Goal: Transaction & Acquisition: Book appointment/travel/reservation

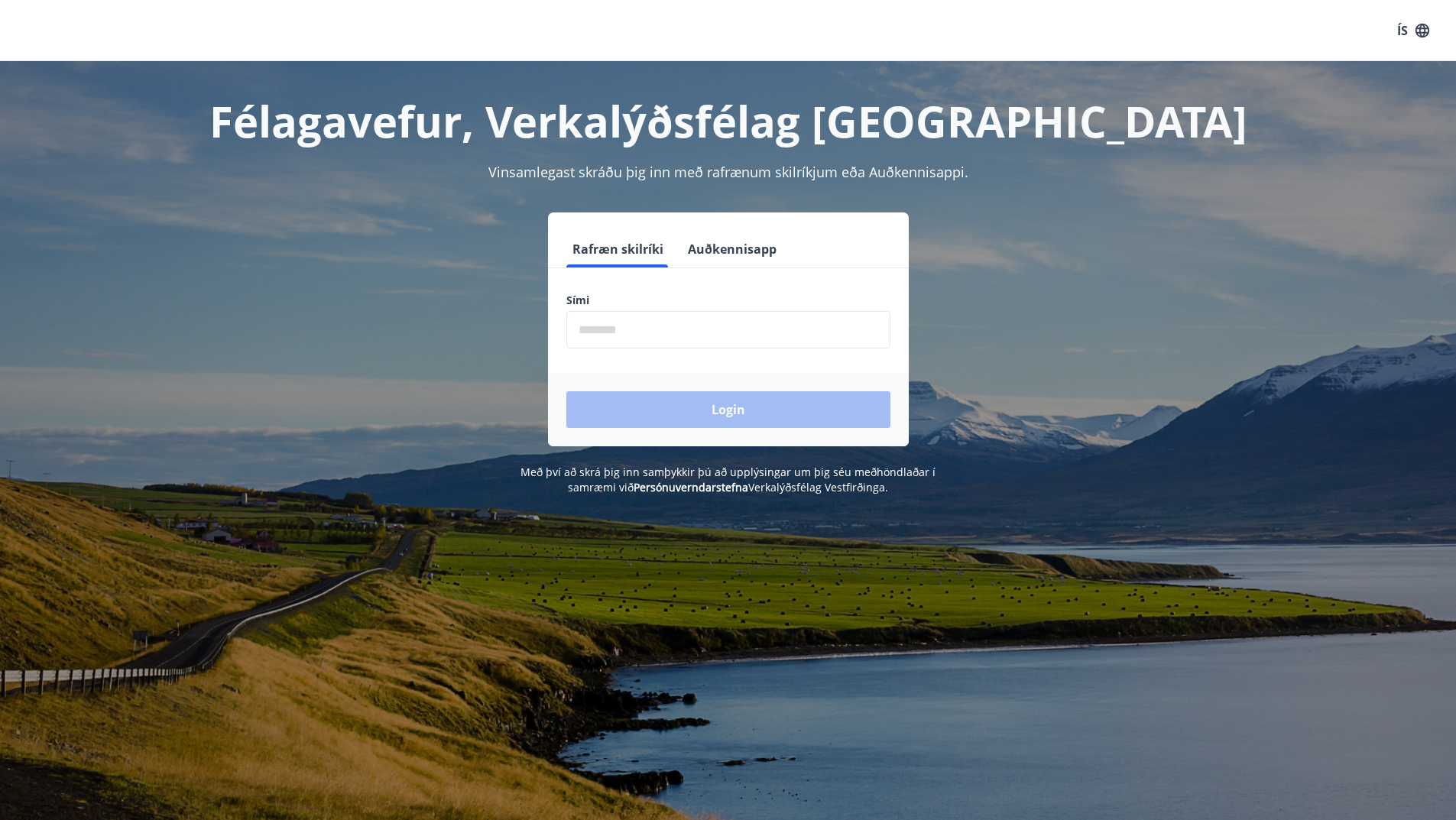
click at [691, 258] on button "Auðkennisapp" at bounding box center [732, 249] width 101 height 37
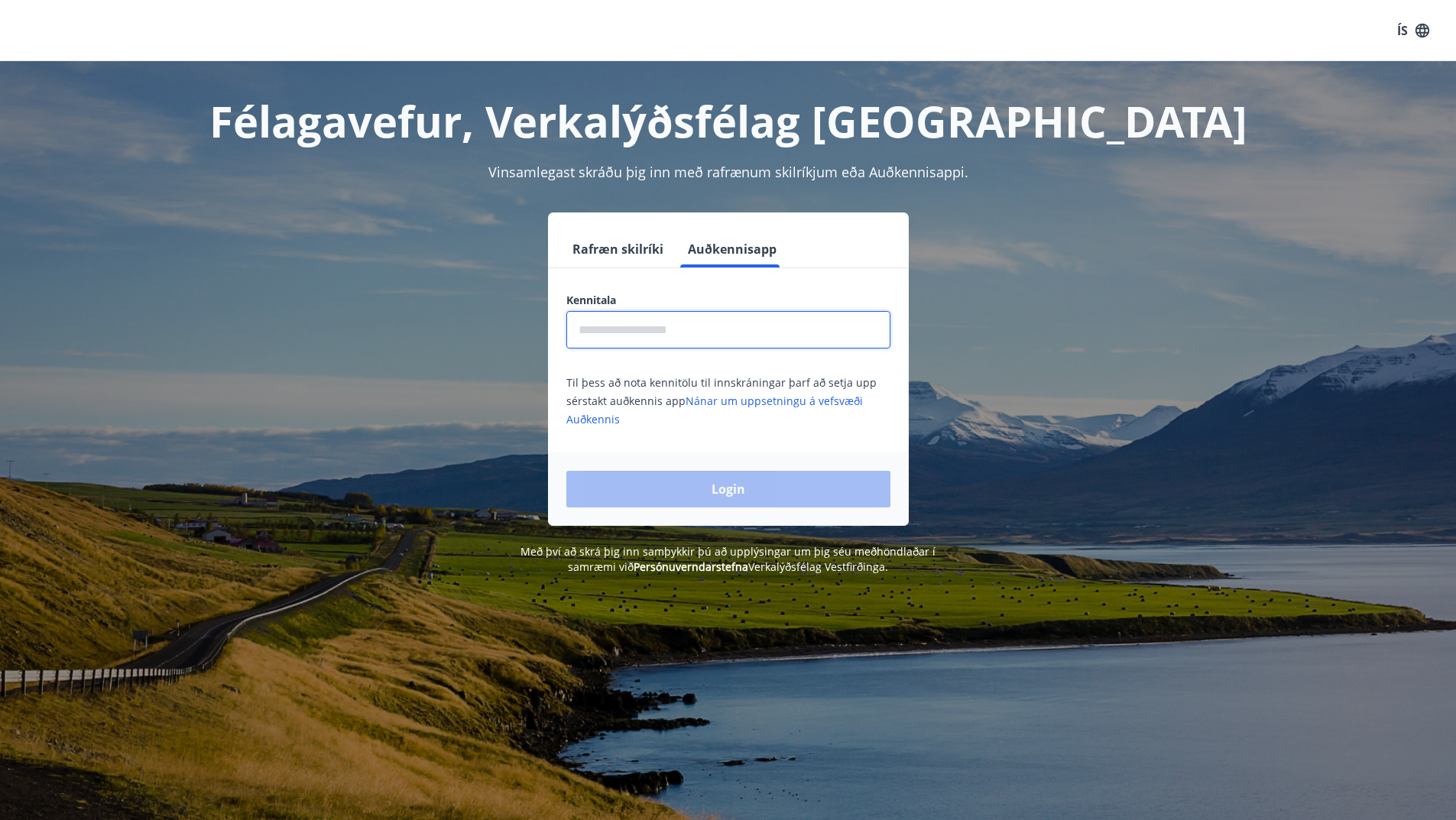
click at [694, 330] on input "text" at bounding box center [728, 329] width 324 height 37
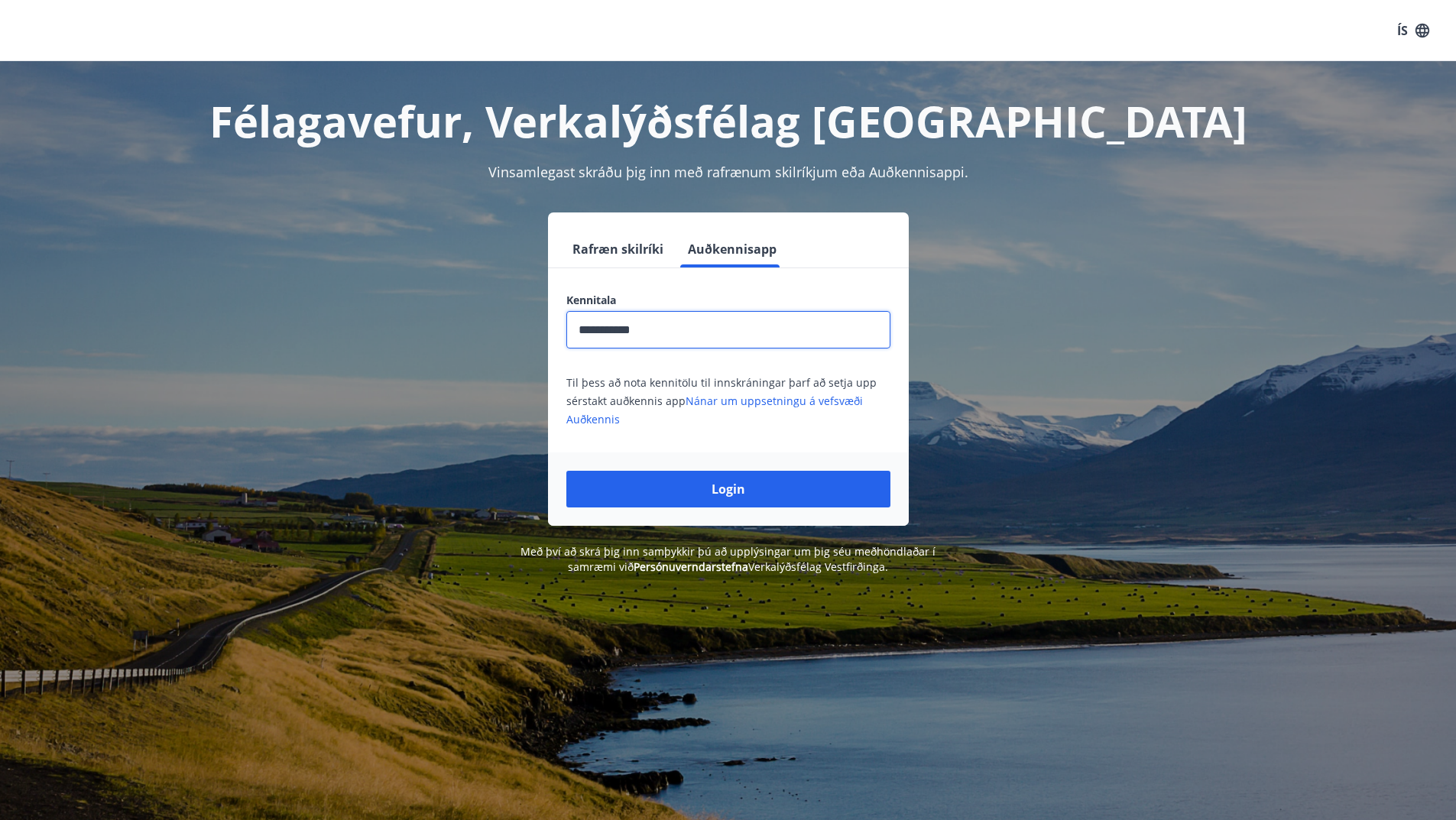
type input "**********"
click at [566, 470] on button "Login" at bounding box center [728, 488] width 324 height 37
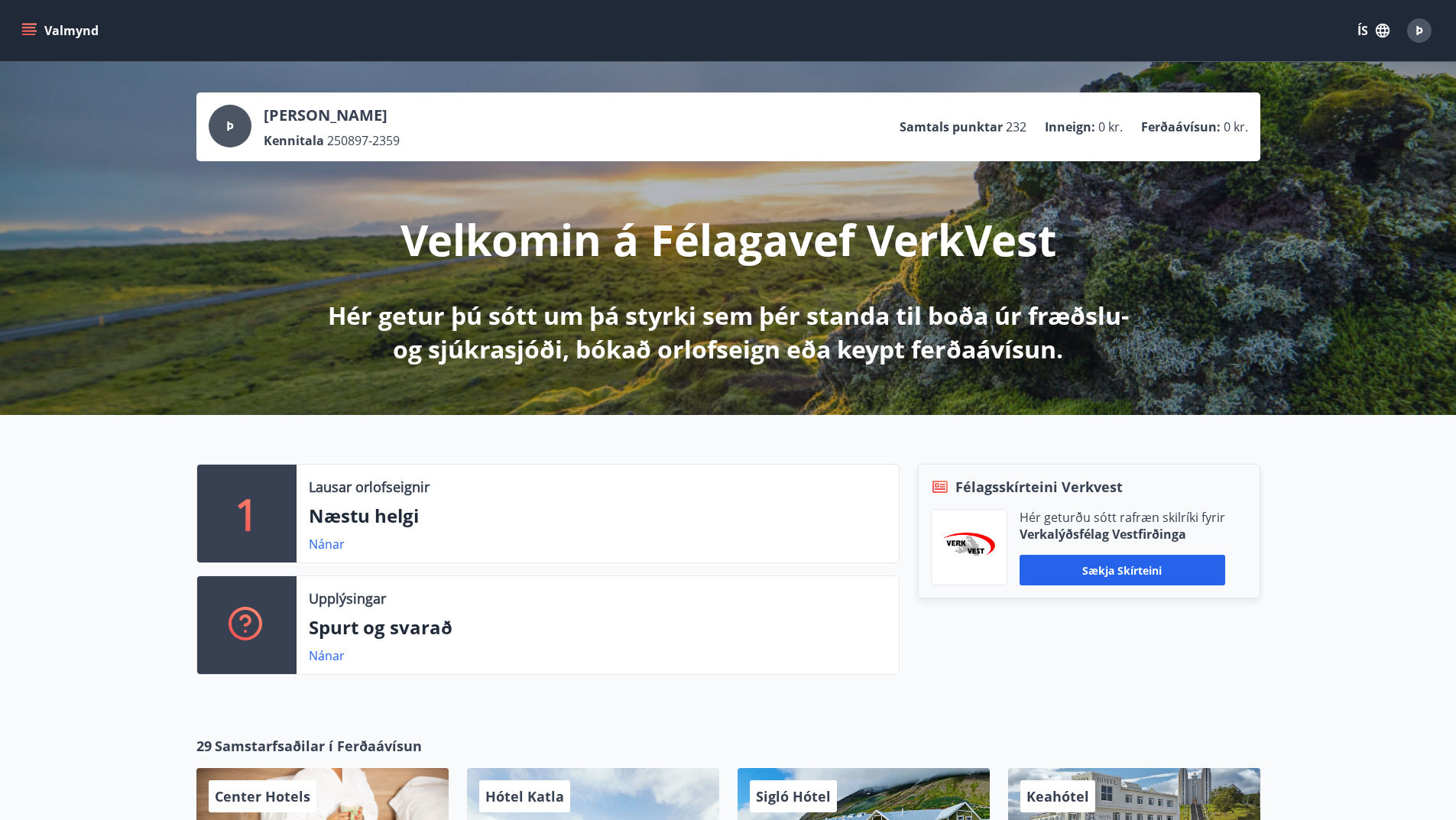
click at [29, 37] on icon "menu" at bounding box center [29, 30] width 15 height 15
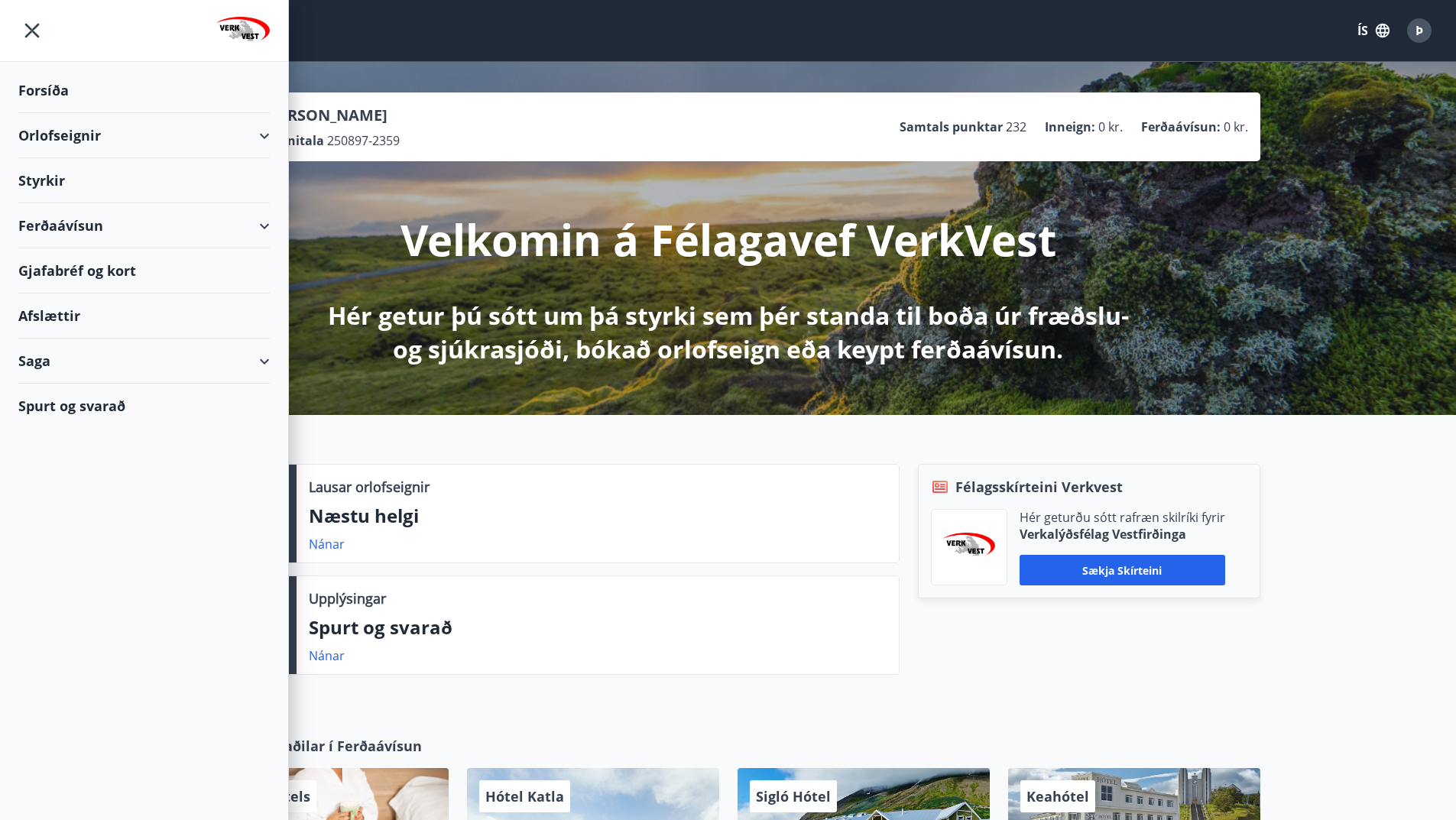
click at [274, 139] on div "Orlofseignir" at bounding box center [144, 136] width 288 height 46
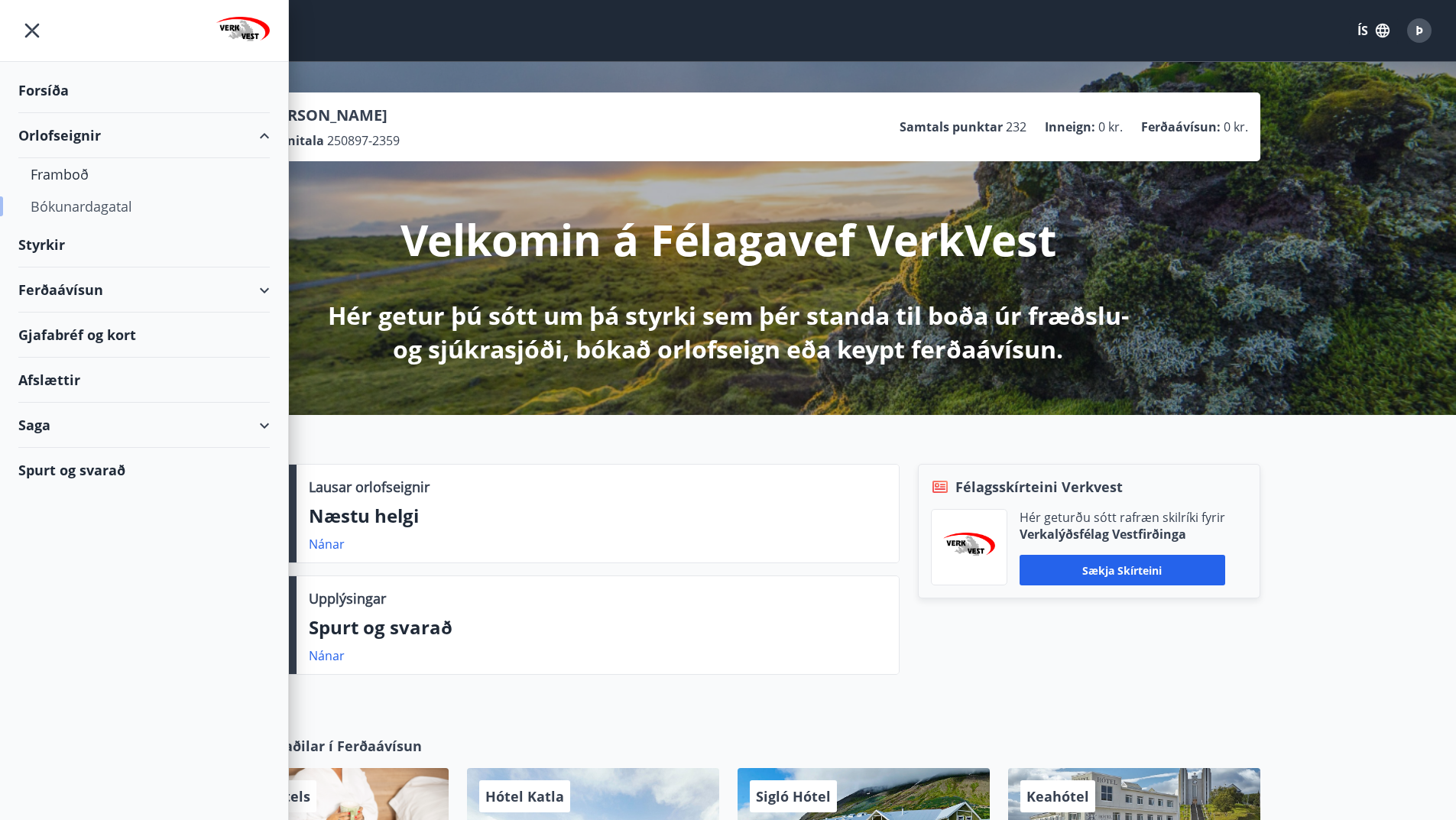
click at [64, 203] on div "Bókunardagatal" at bounding box center [144, 206] width 227 height 32
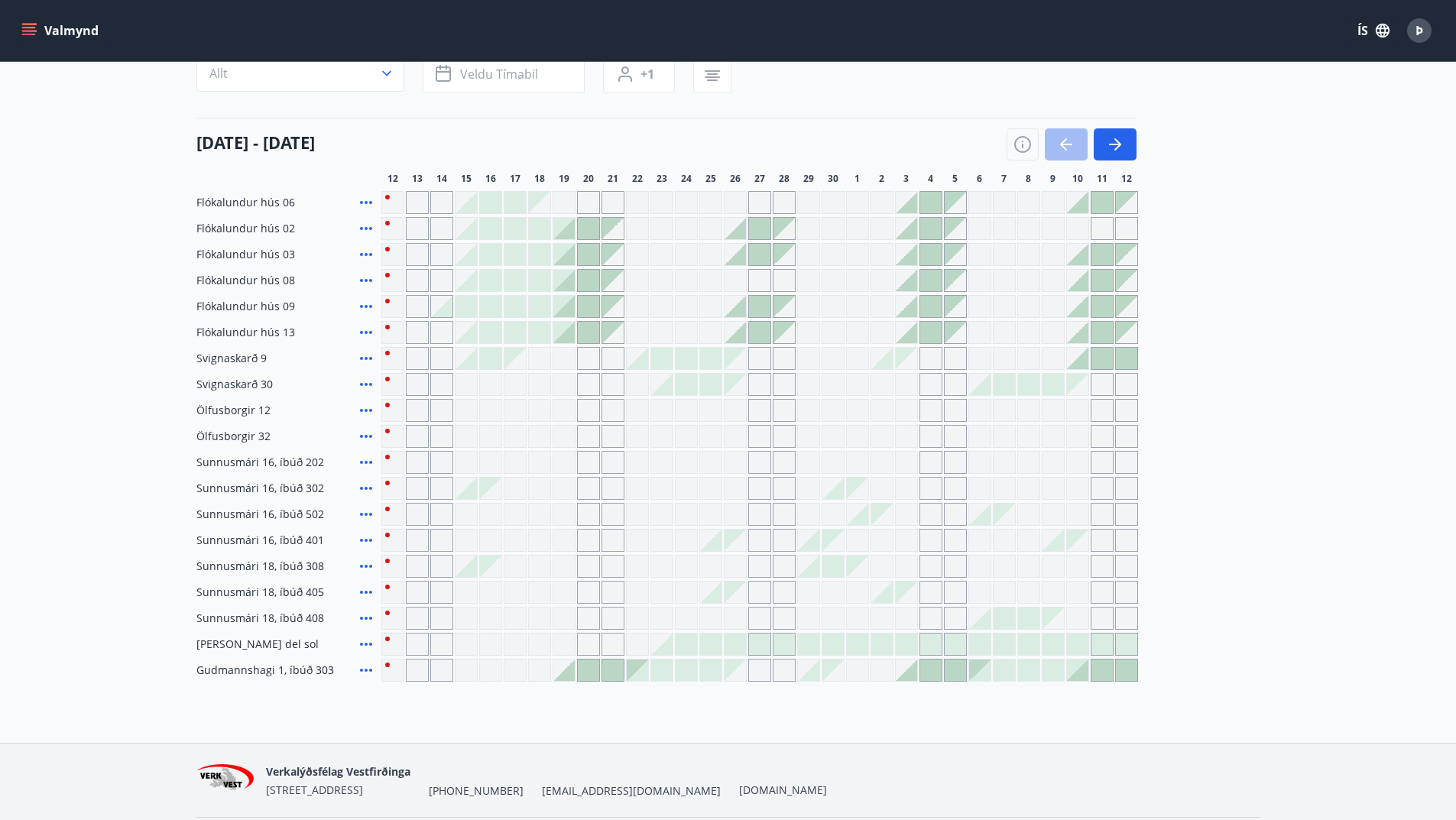
scroll to position [193, 0]
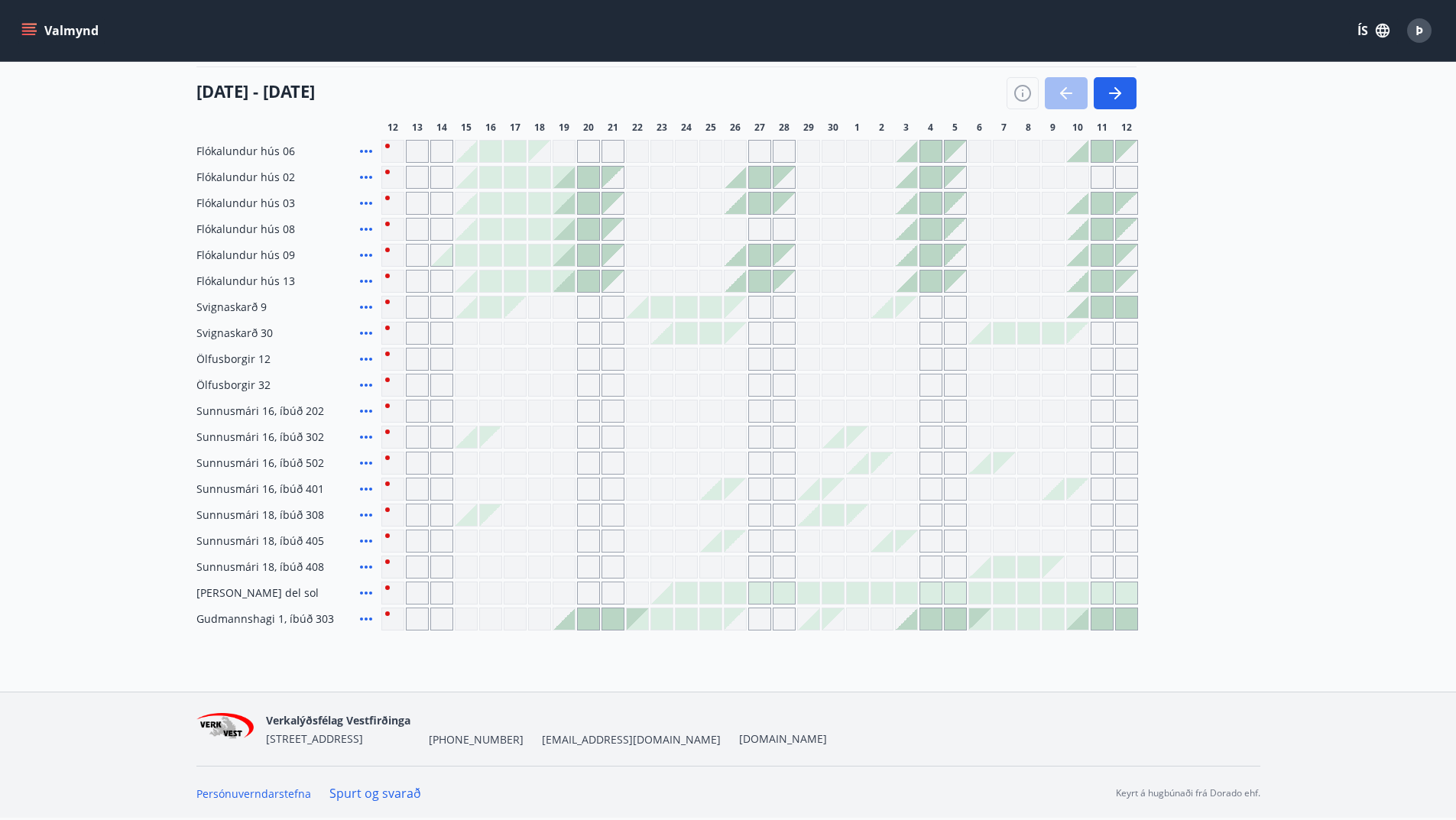
click at [611, 356] on div "Gráir dagar eru ekki bókanlegir" at bounding box center [613, 360] width 23 height 23
click at [613, 317] on div "Flókalundur hús 06 Flókalundur hús 02 Flókalundur hús 03 Flókalundur hús 08 Fló…" at bounding box center [728, 385] width 1064 height 491
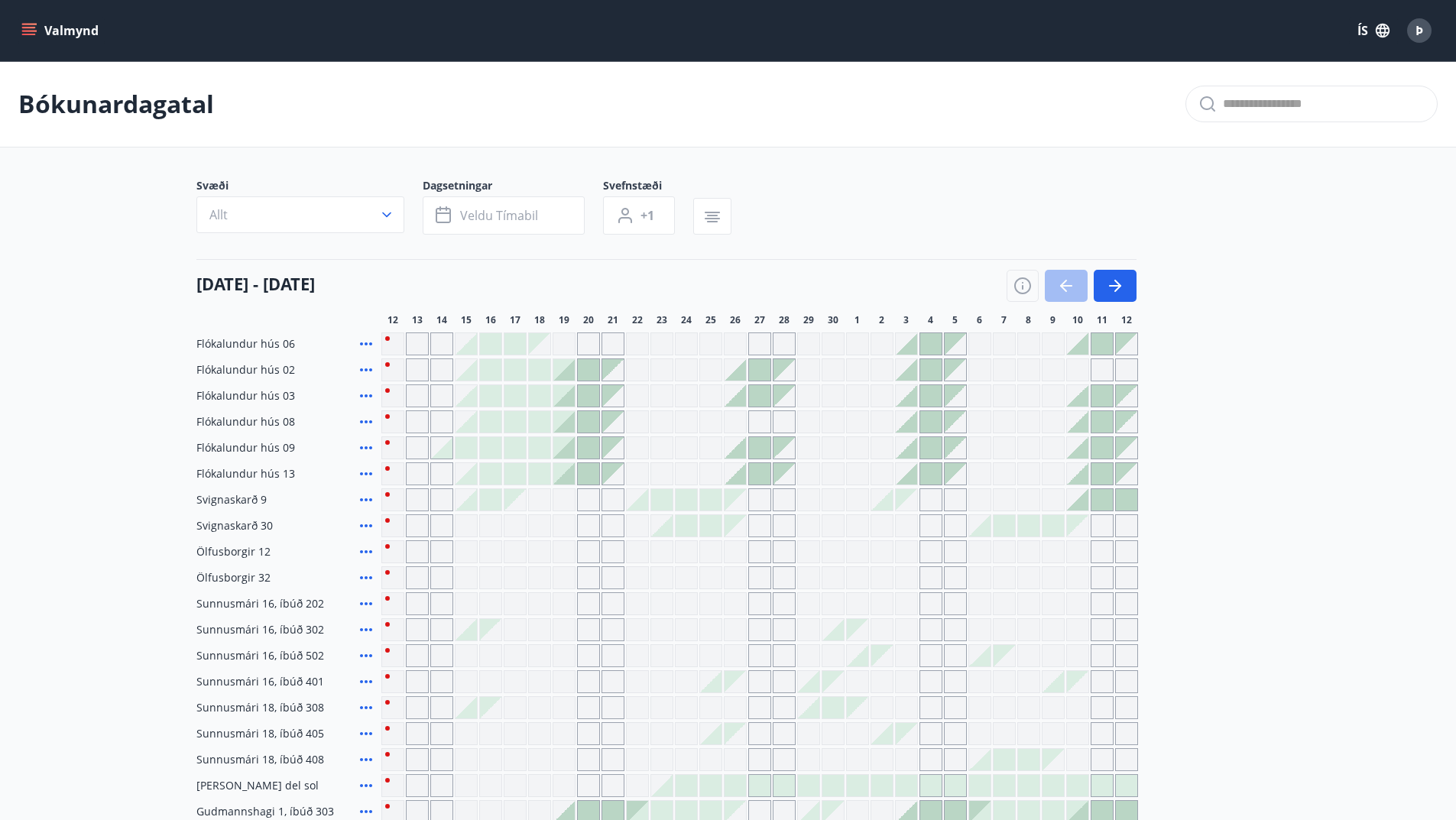
click at [365, 577] on icon at bounding box center [366, 577] width 12 height 3
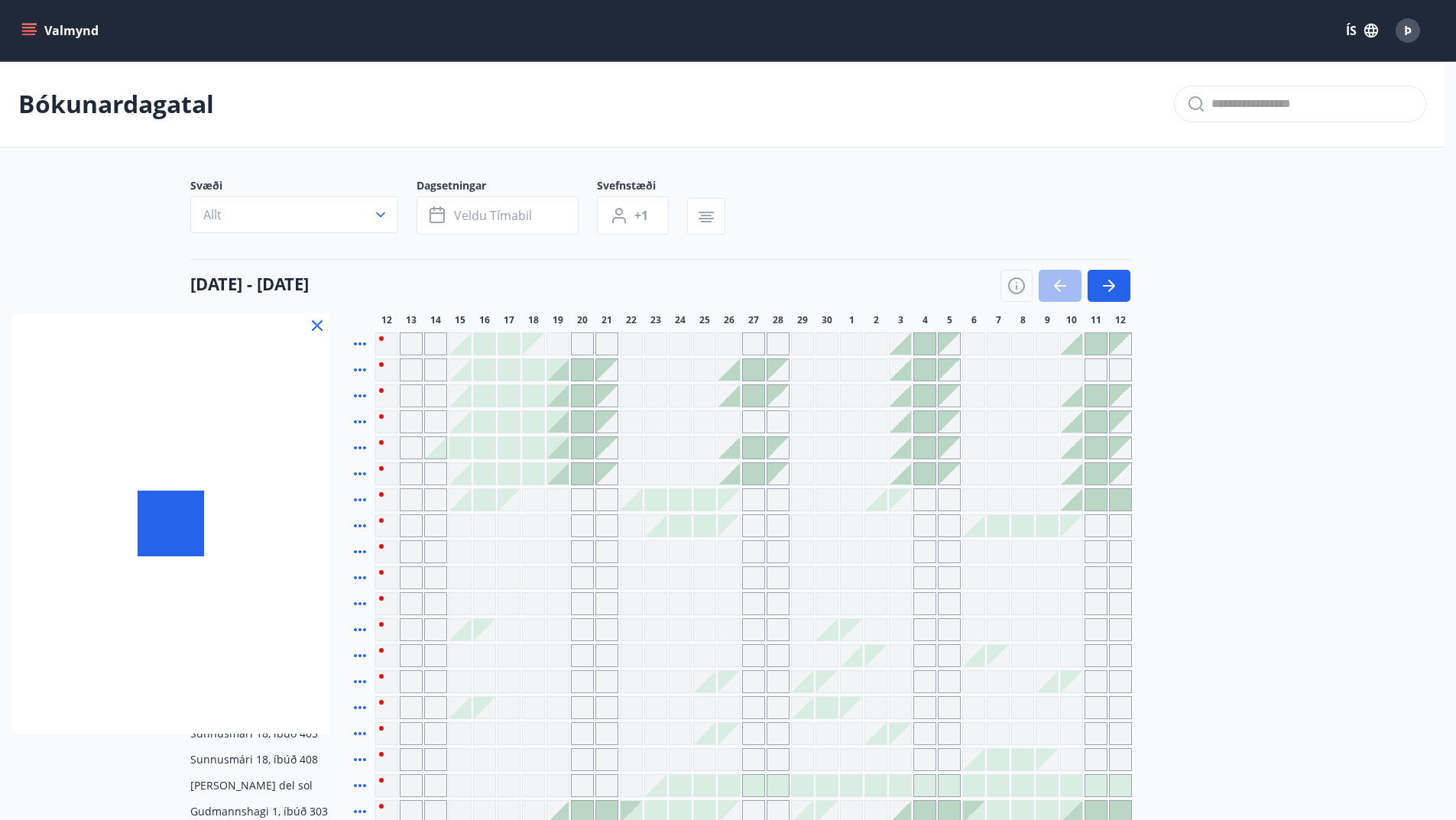
scroll to position [193, 0]
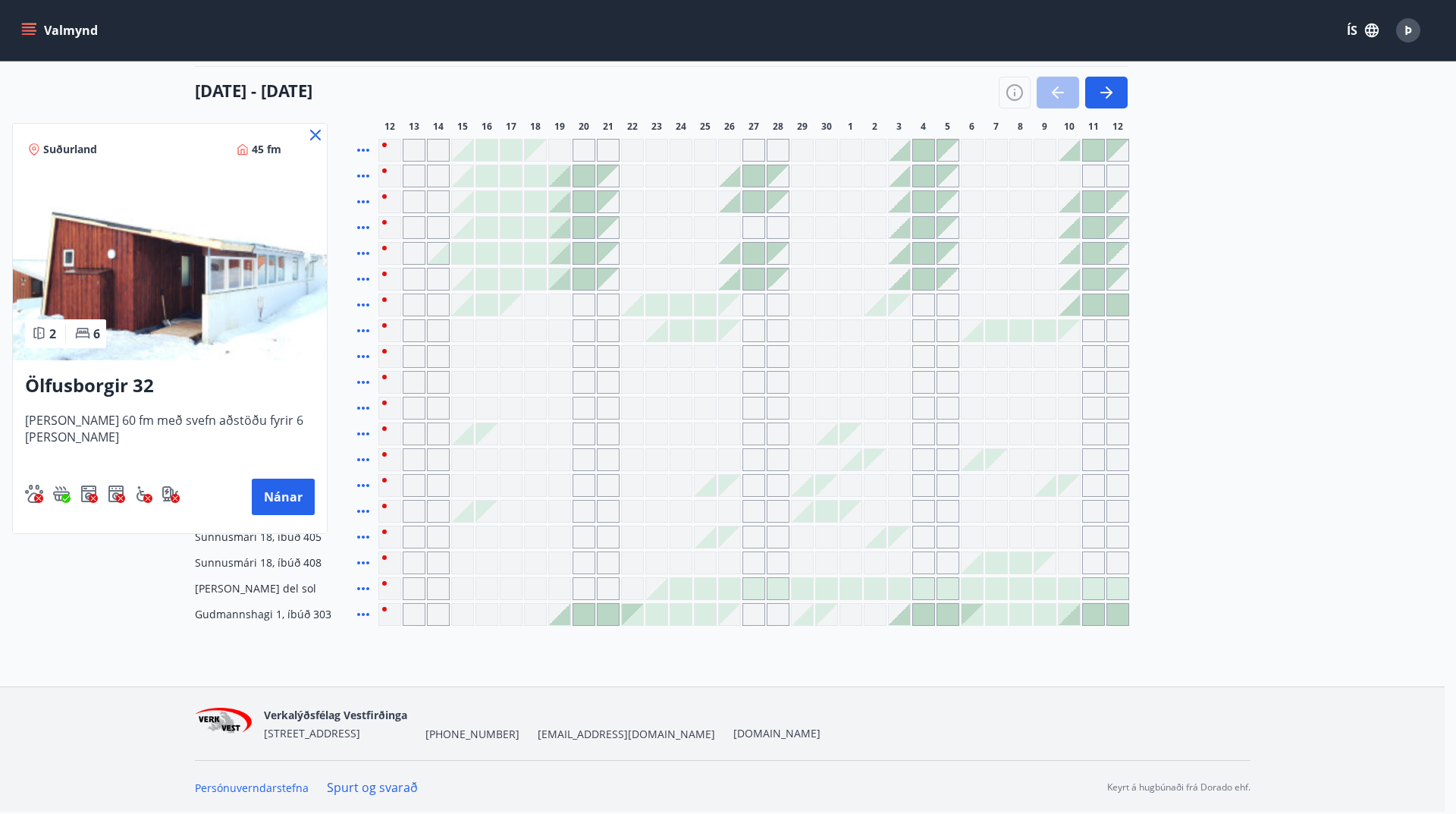
click at [308, 138] on icon at bounding box center [315, 135] width 19 height 19
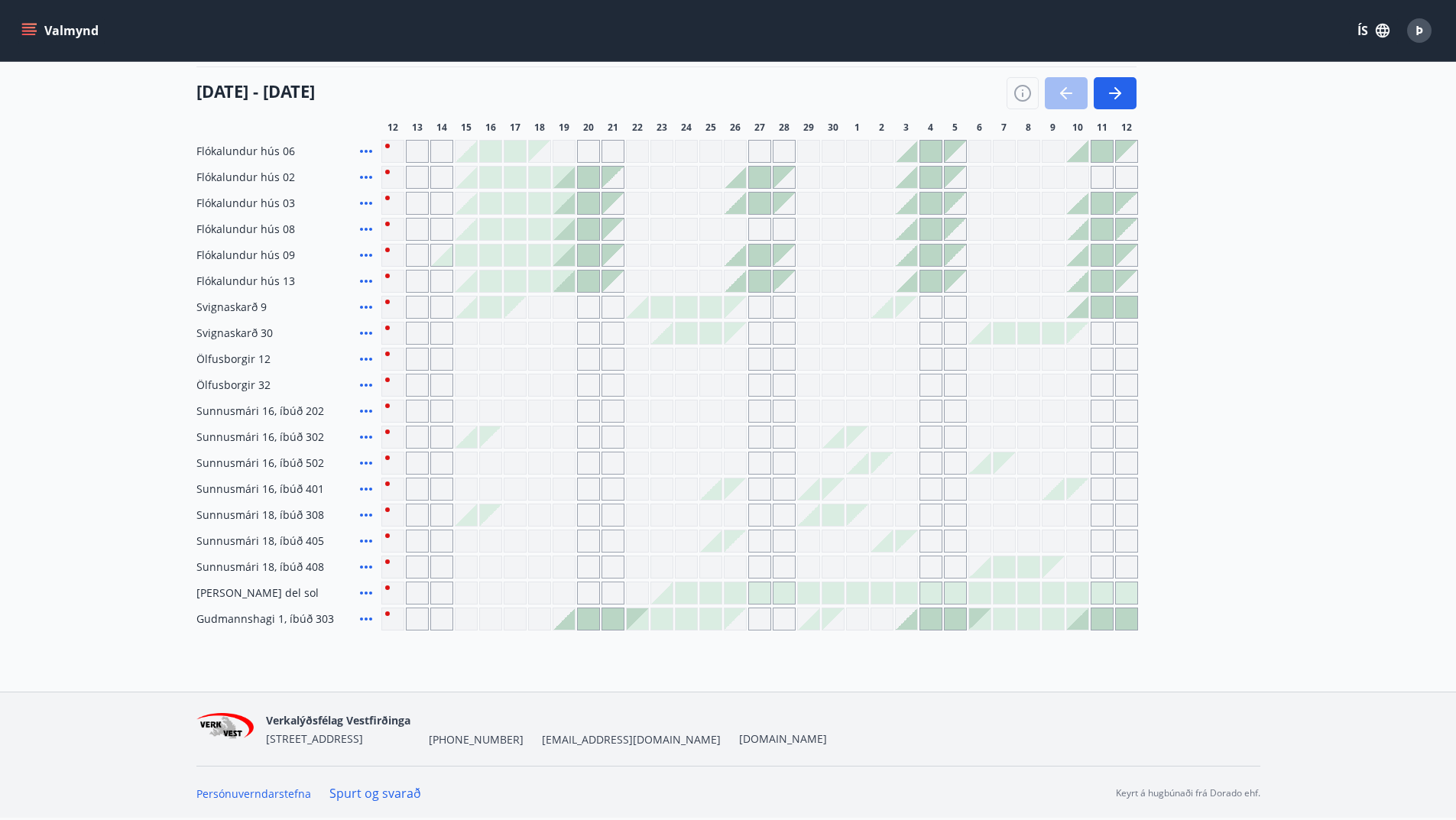
click at [1060, 95] on div at bounding box center [1072, 93] width 130 height 32
click at [1130, 97] on button "button" at bounding box center [1115, 93] width 43 height 32
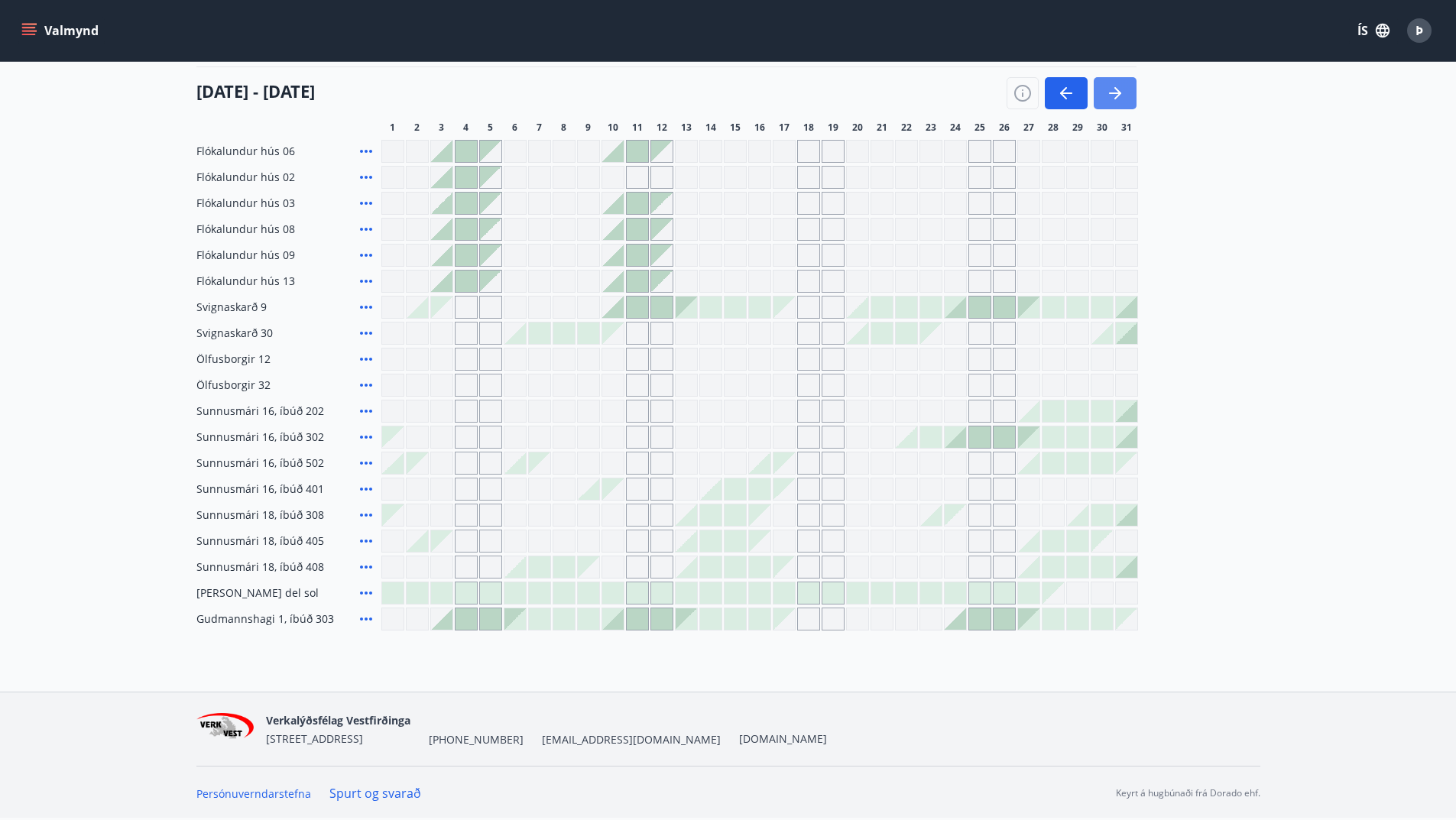
click at [1102, 106] on button "button" at bounding box center [1115, 93] width 43 height 32
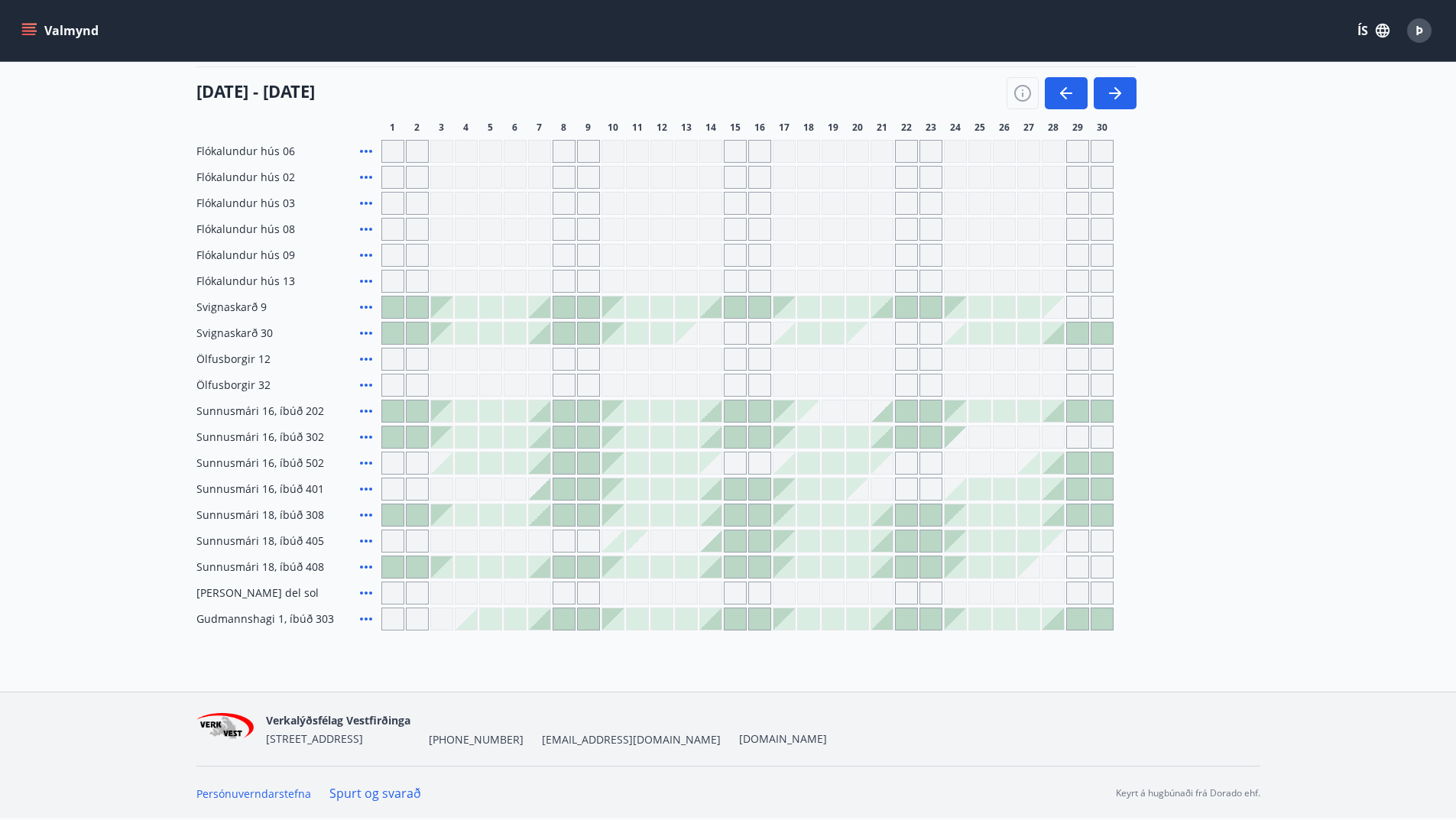
click at [1365, 367] on main "Bókunardagatal Svæði Allt Dagsetningar Veldu tímabil Svefnstæði +1 01 nóvember …" at bounding box center [728, 250] width 1456 height 762
click at [1060, 103] on button "button" at bounding box center [1066, 93] width 43 height 32
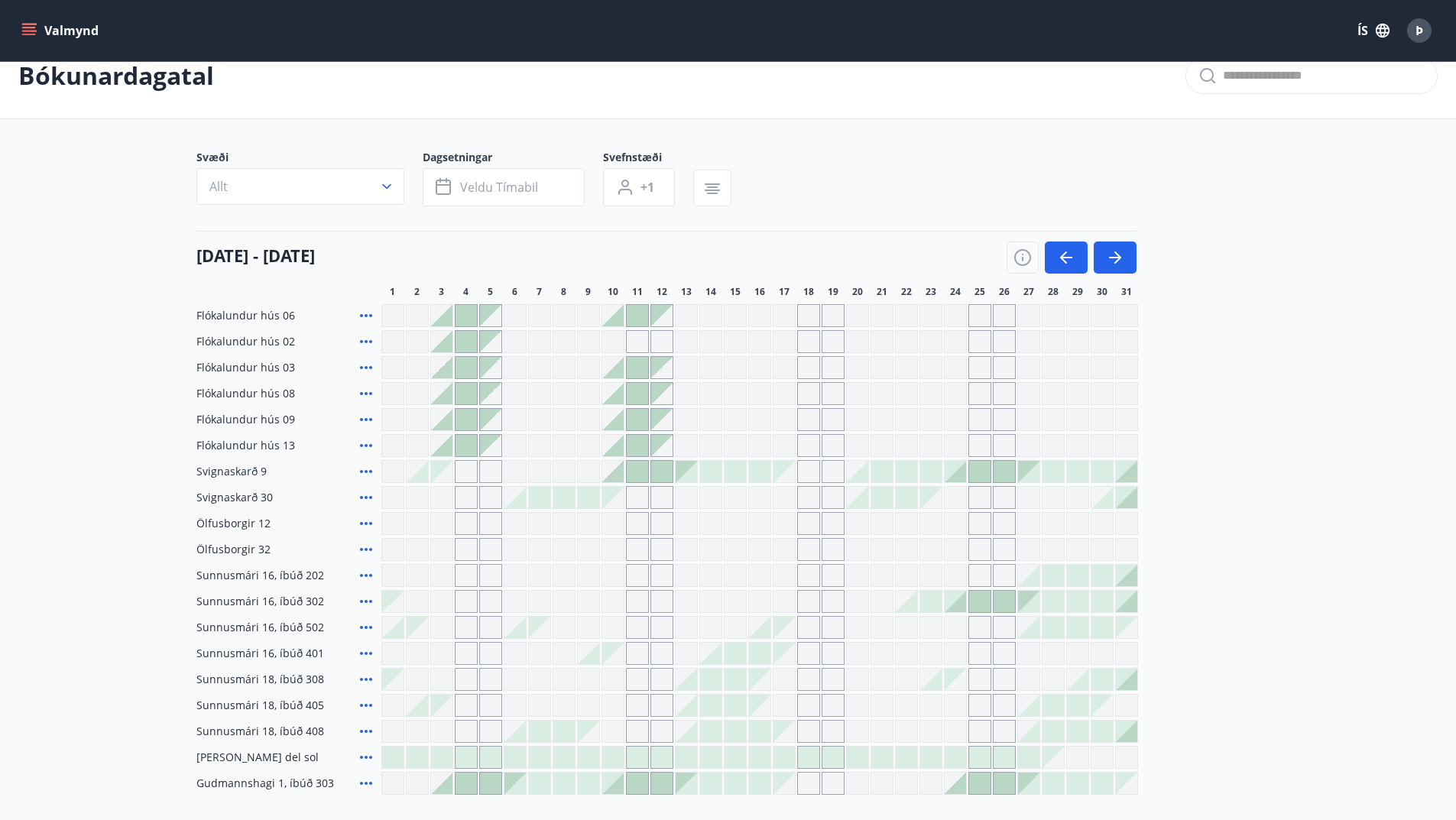
scroll to position [0, 0]
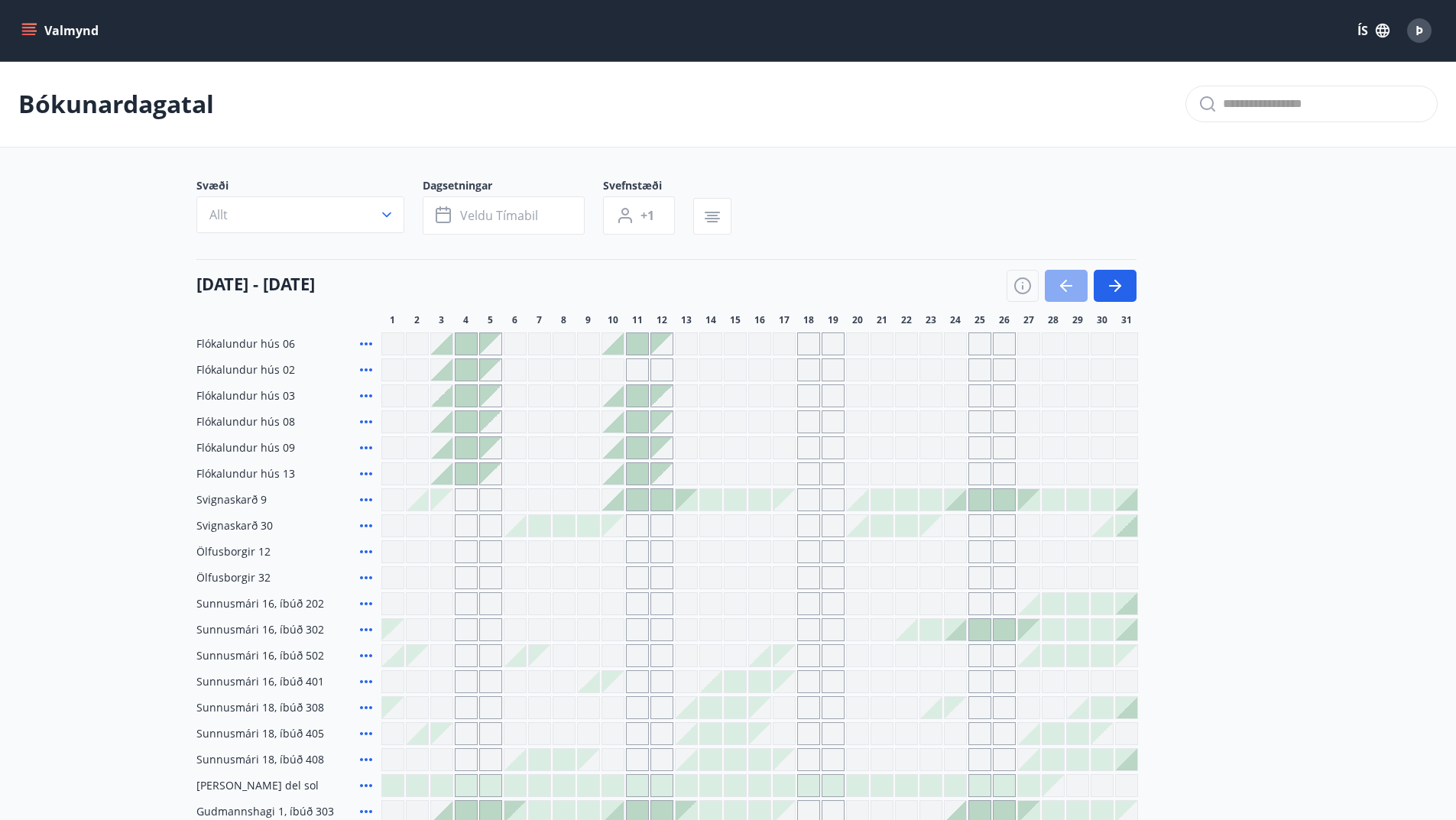
click at [1061, 288] on icon "button" at bounding box center [1066, 286] width 19 height 19
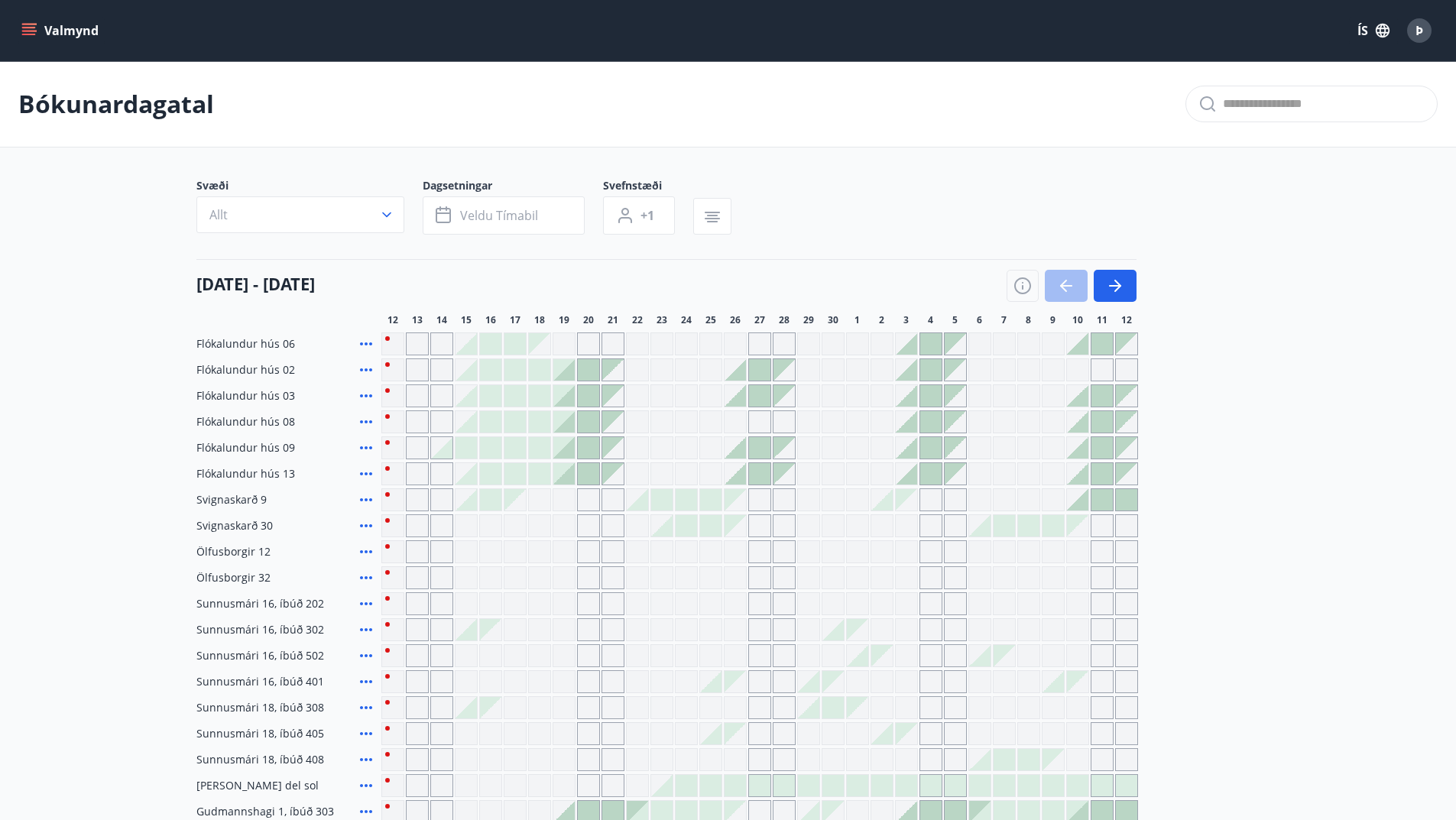
scroll to position [193, 0]
